Goal: Information Seeking & Learning: Compare options

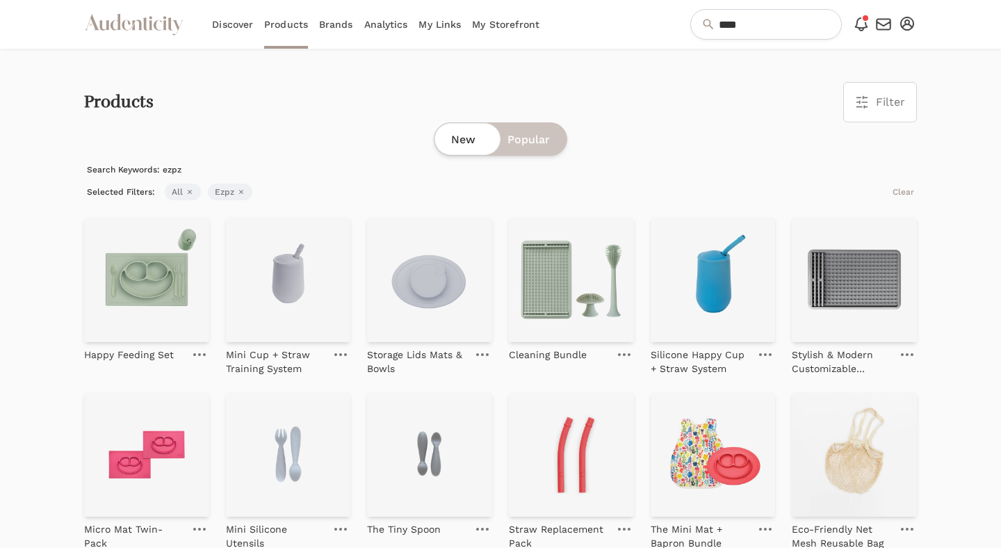
scroll to position [821, 0]
click at [322, 28] on link "Brands" at bounding box center [336, 24] width 34 height 49
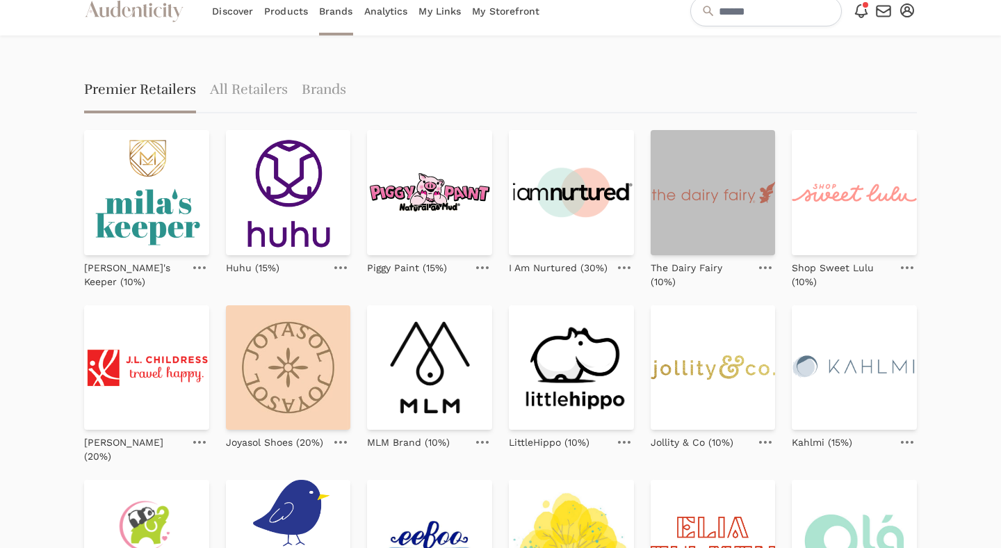
scroll to position [14, 0]
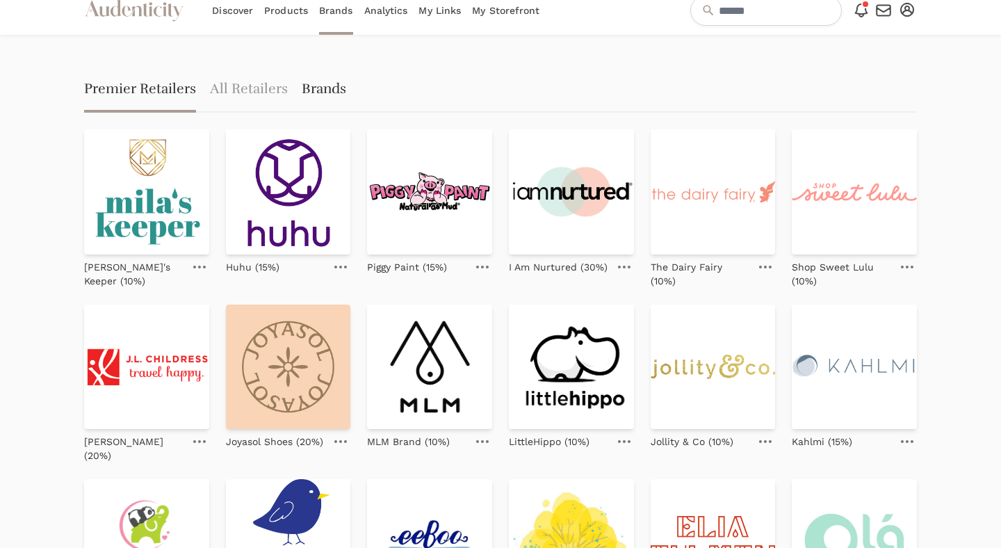
click at [315, 94] on link "Brands" at bounding box center [324, 90] width 44 height 44
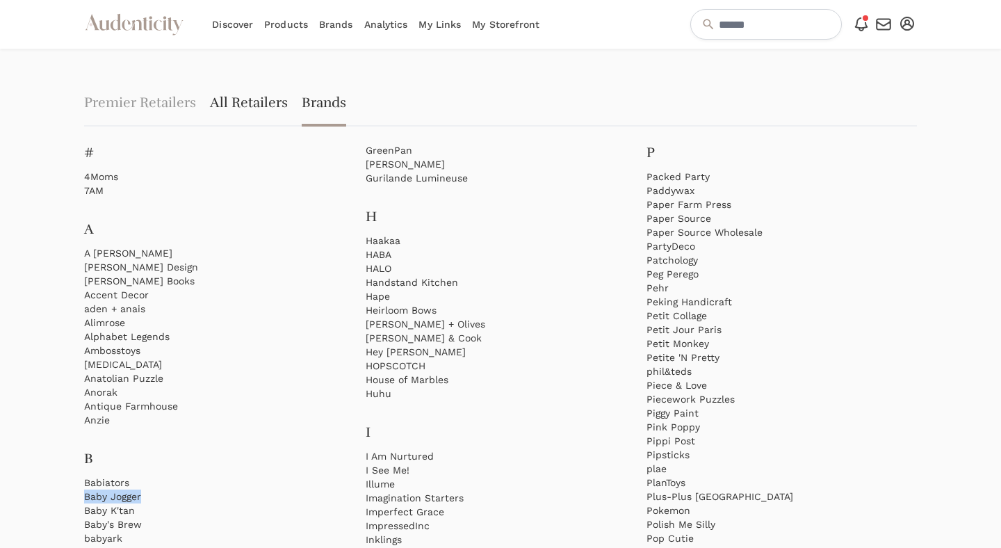
click at [262, 97] on link "All Retailers" at bounding box center [249, 104] width 78 height 44
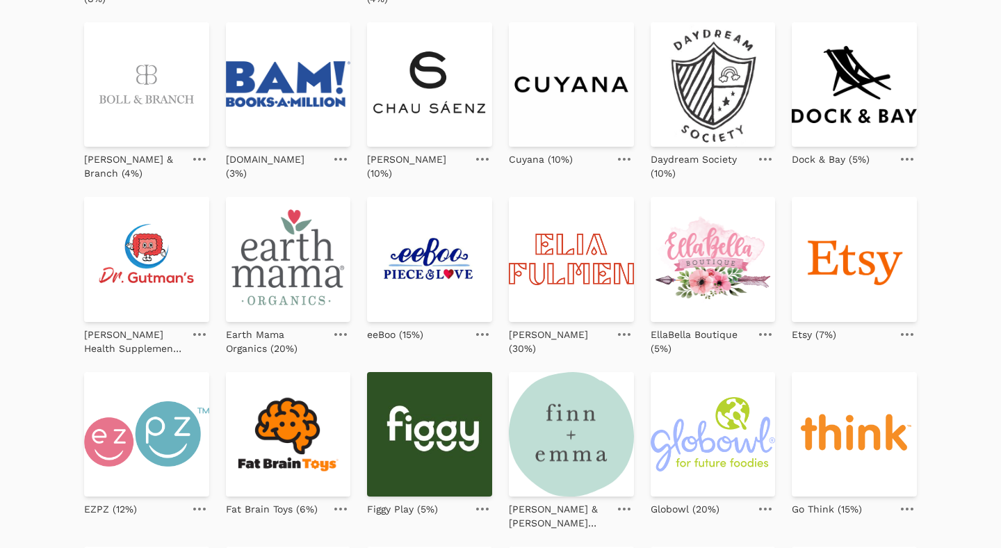
scroll to position [546, 0]
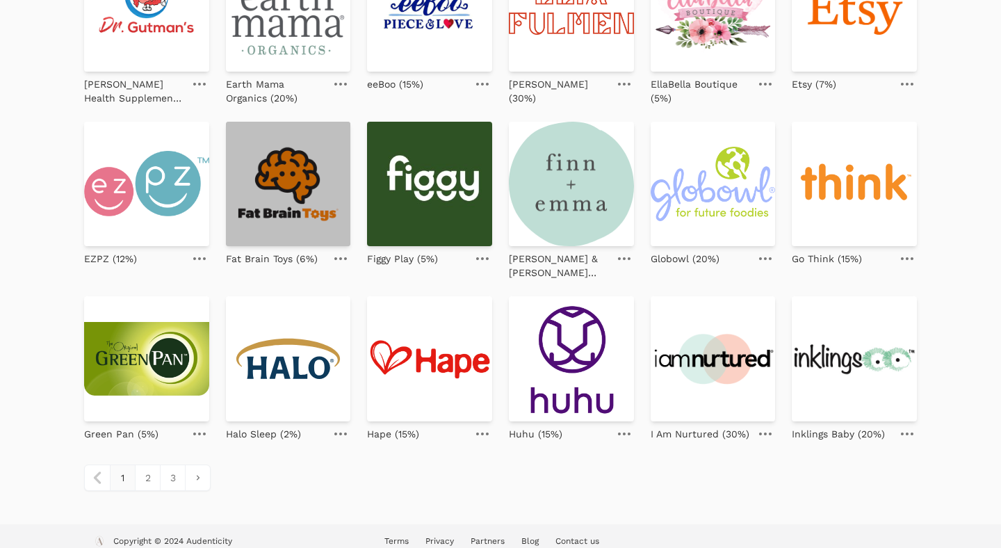
click at [300, 229] on img at bounding box center [288, 184] width 125 height 125
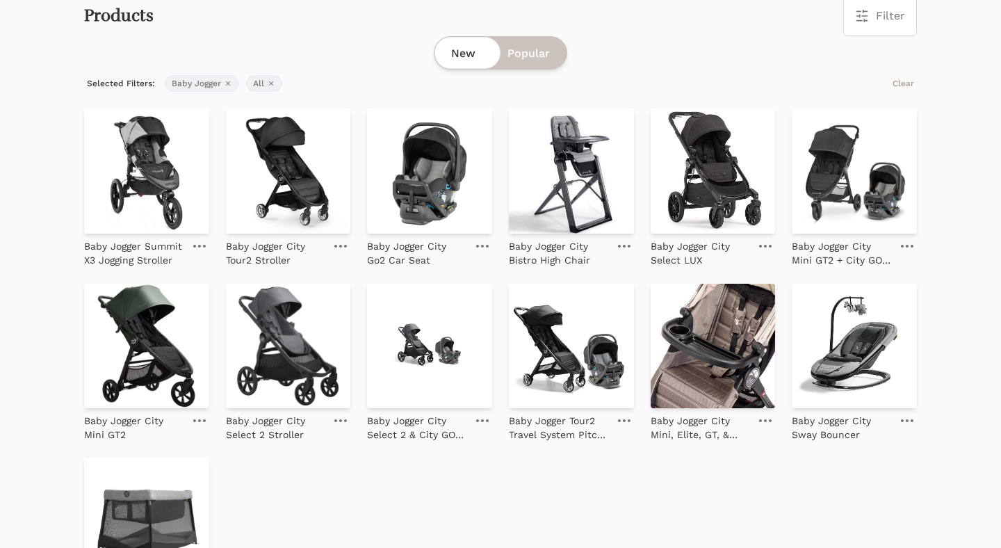
scroll to position [93, 0]
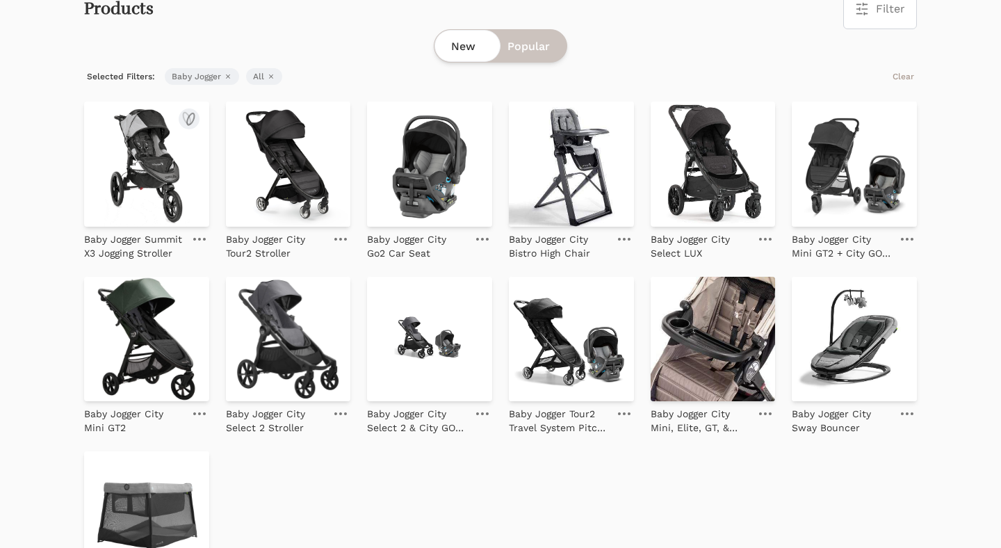
click at [163, 161] on img at bounding box center [146, 163] width 125 height 125
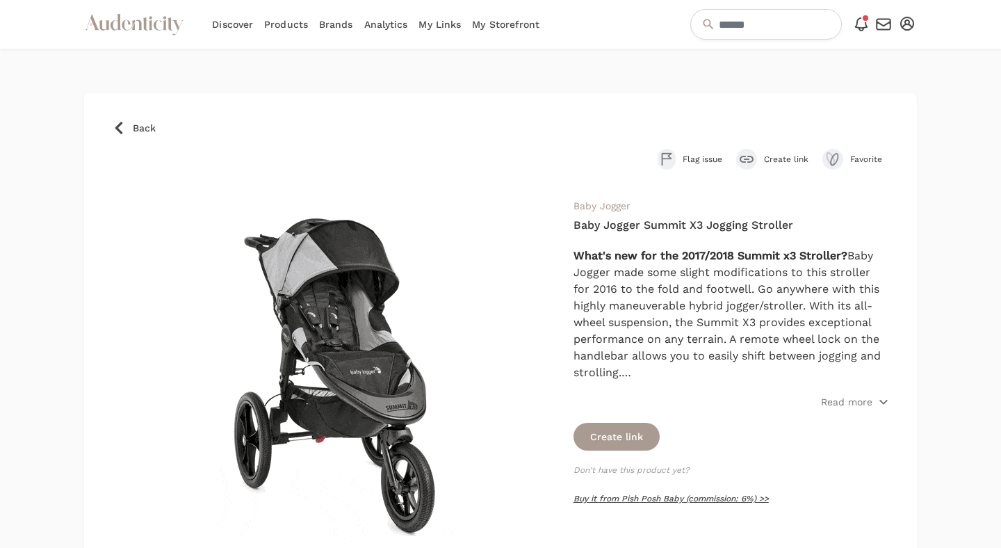
click at [680, 495] on link "Buy it from Pish Posh Baby (commission: 6%) >>" at bounding box center [670, 498] width 195 height 10
click at [133, 132] on span "Back" at bounding box center [144, 128] width 23 height 14
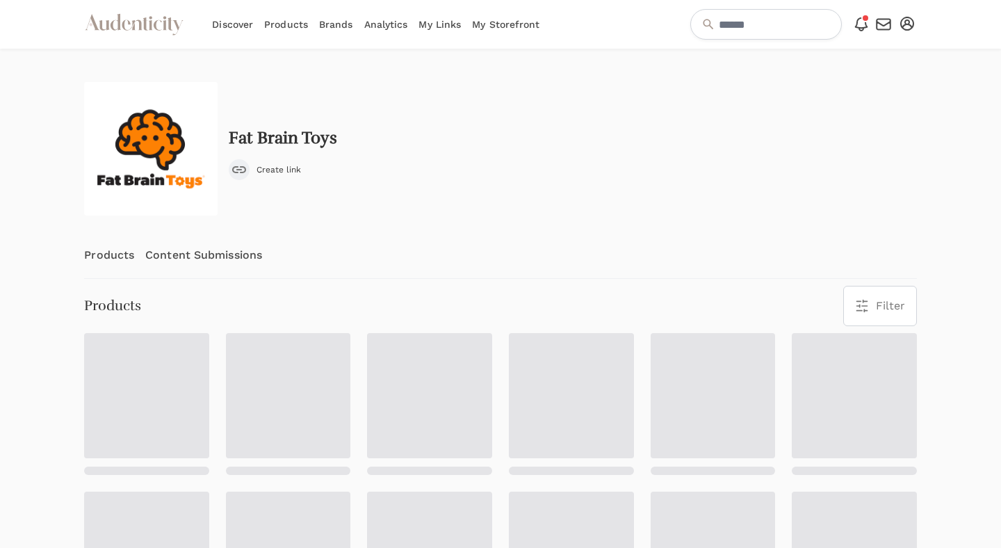
click at [122, 259] on link "Products" at bounding box center [109, 255] width 50 height 46
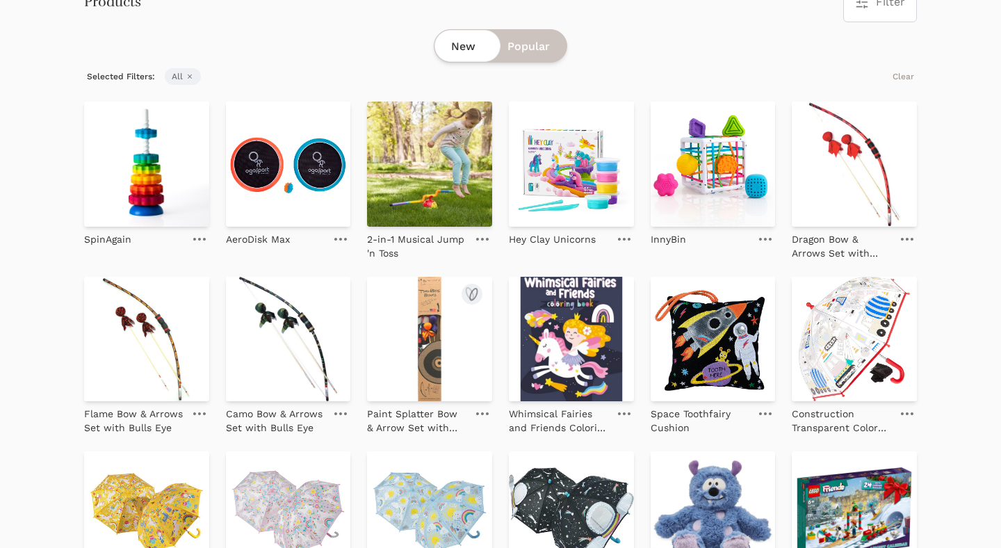
scroll to position [330, 0]
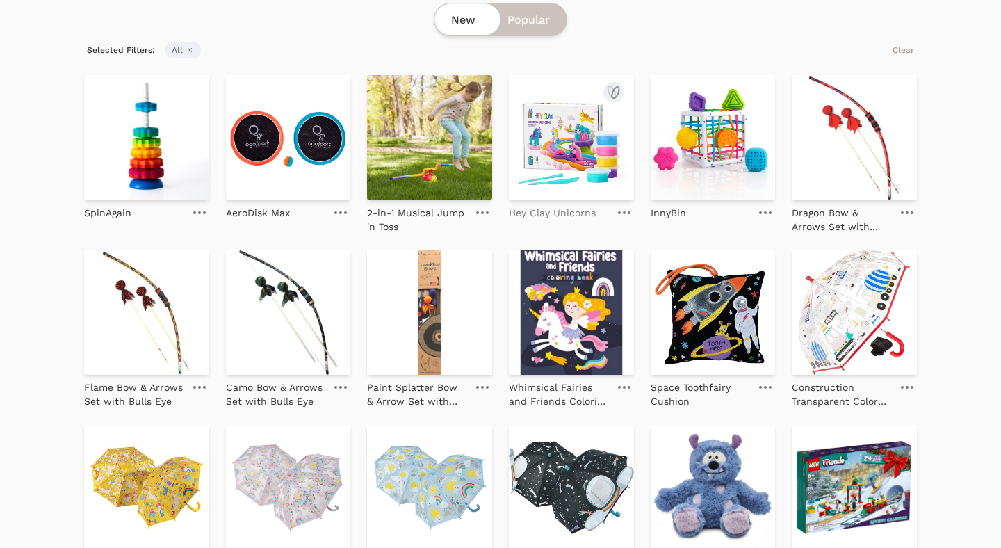
click at [578, 211] on p "Hey Clay Unicorns" at bounding box center [552, 213] width 87 height 14
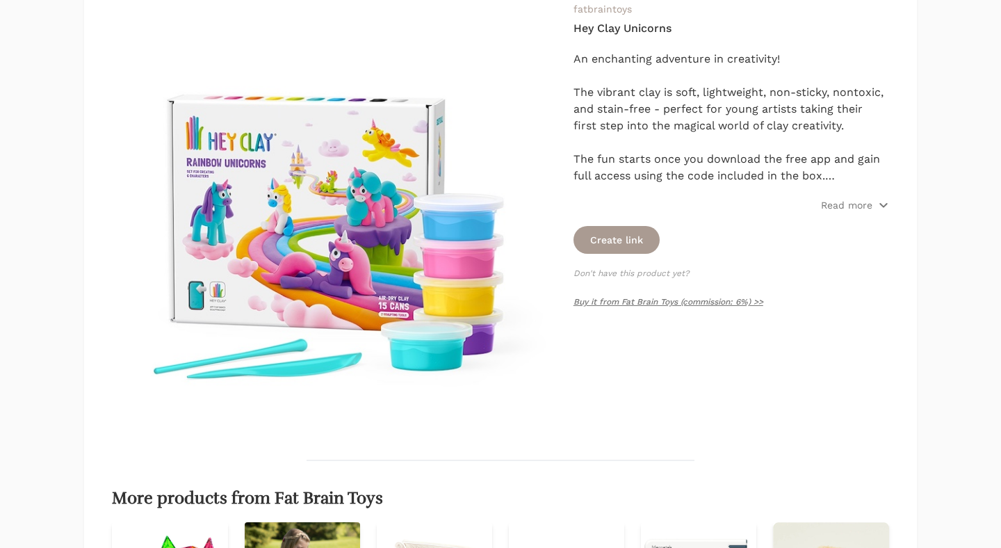
scroll to position [199, 0]
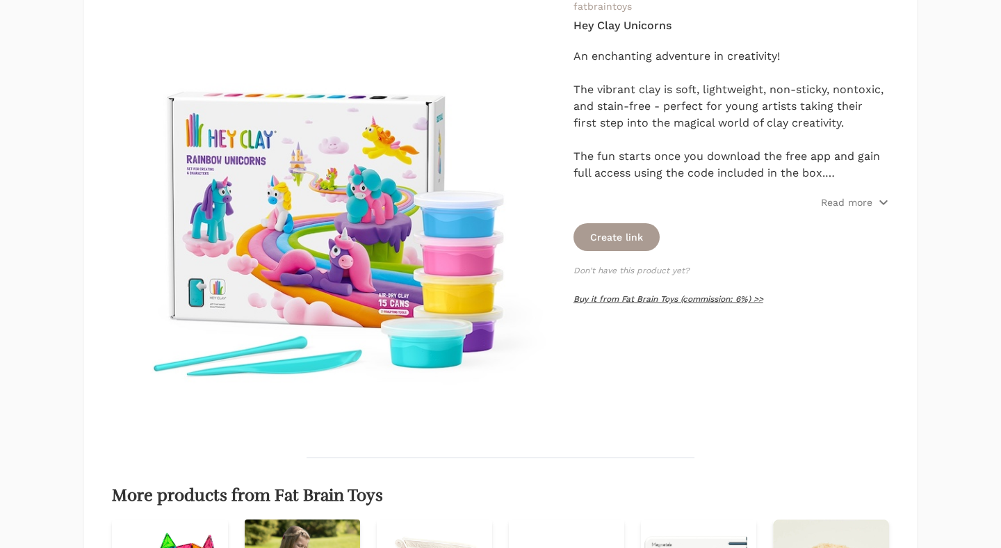
click at [618, 297] on link "Buy it from Fat Brain Toys (commission: 6%) >>" at bounding box center [668, 299] width 190 height 10
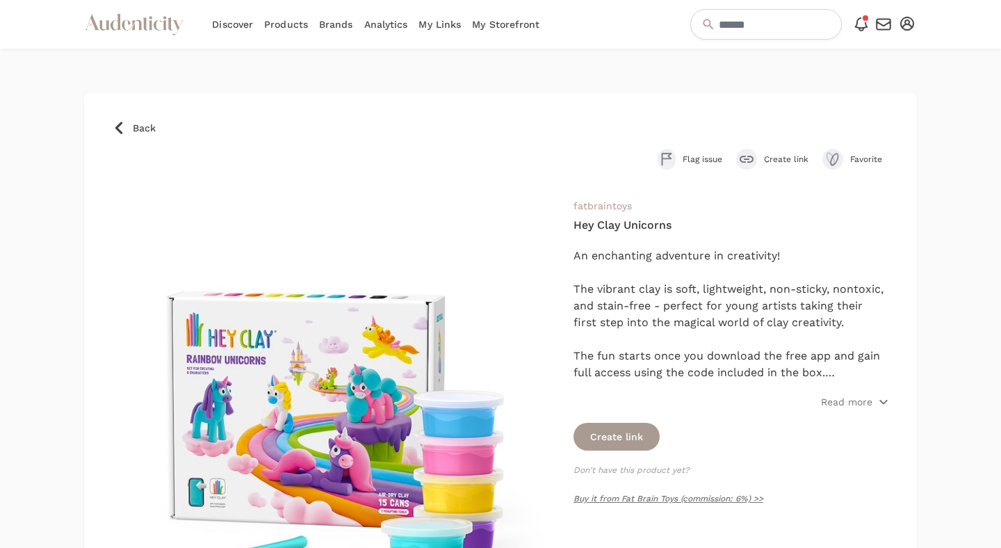
click at [134, 125] on span "Back" at bounding box center [144, 128] width 23 height 14
click at [133, 124] on span "Back" at bounding box center [144, 128] width 23 height 14
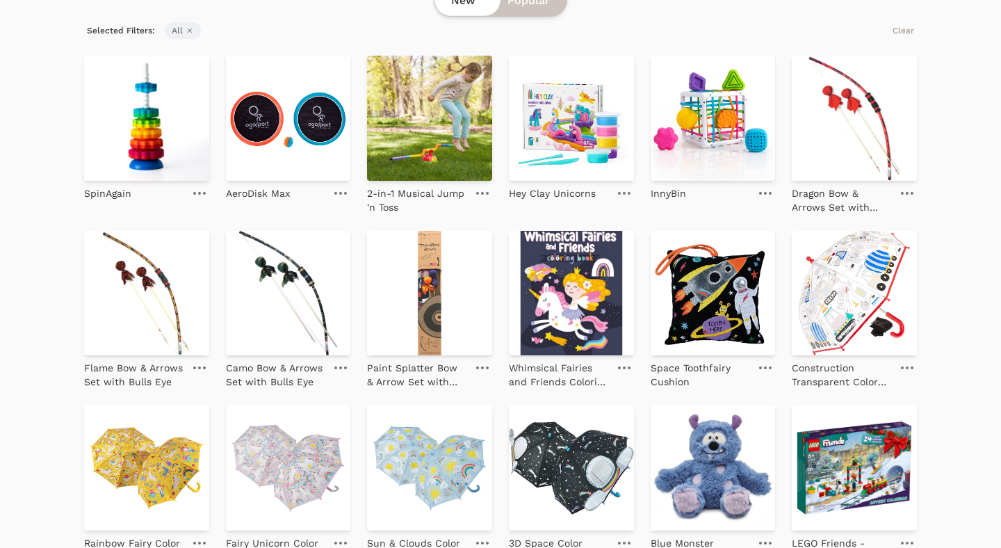
scroll to position [353, 0]
